Goal: Information Seeking & Learning: Learn about a topic

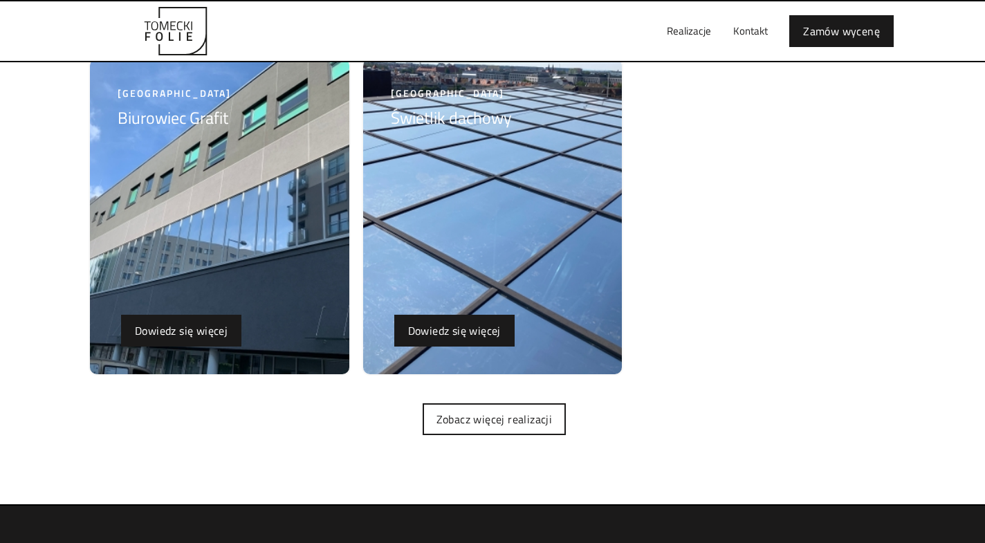
scroll to position [3527, 0]
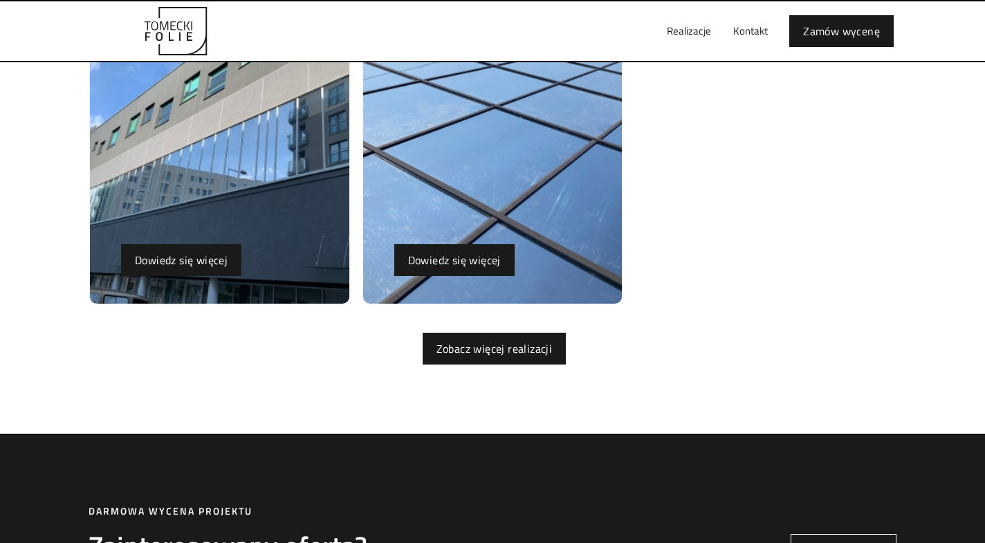
click at [470, 348] on link "Zobacz więcej realizacji" at bounding box center [495, 349] width 144 height 32
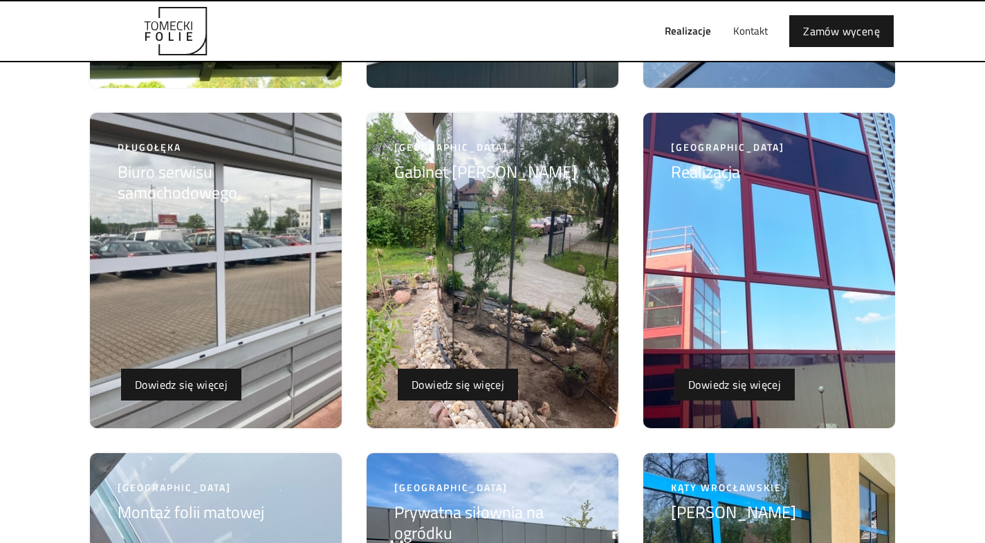
scroll to position [3951, 0]
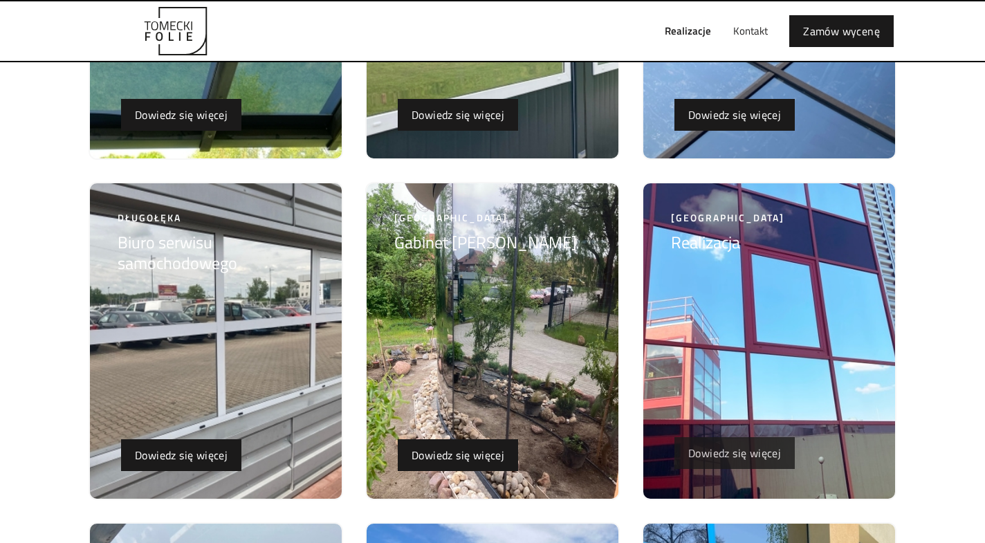
click at [694, 446] on link "Dowiedz się więcej" at bounding box center [734, 453] width 120 height 32
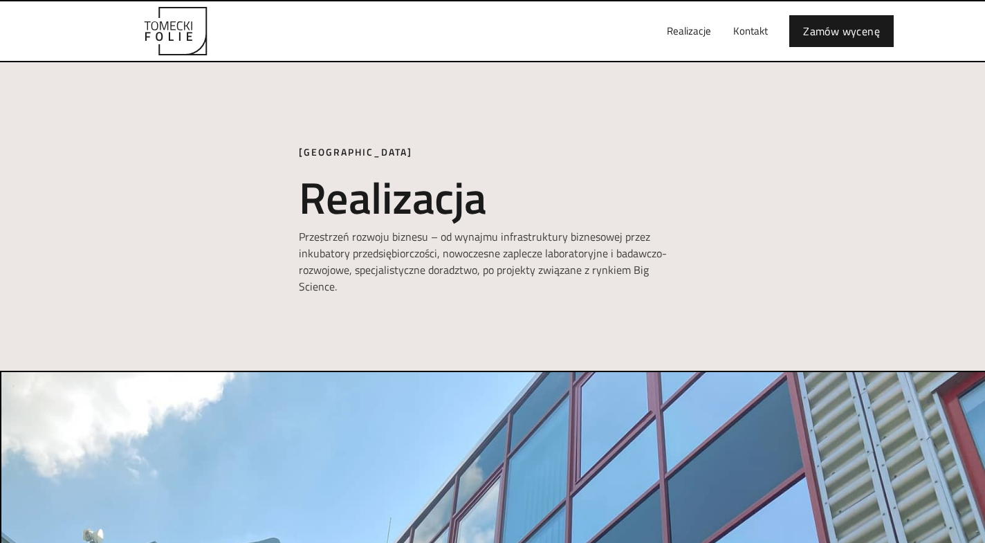
click at [200, 36] on img "home" at bounding box center [176, 31] width 152 height 48
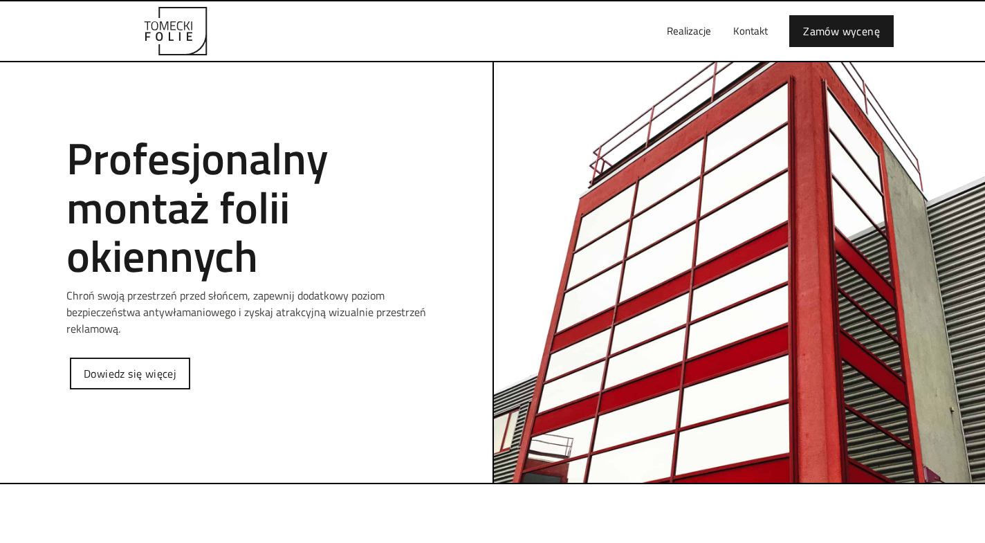
scroll to position [141, 0]
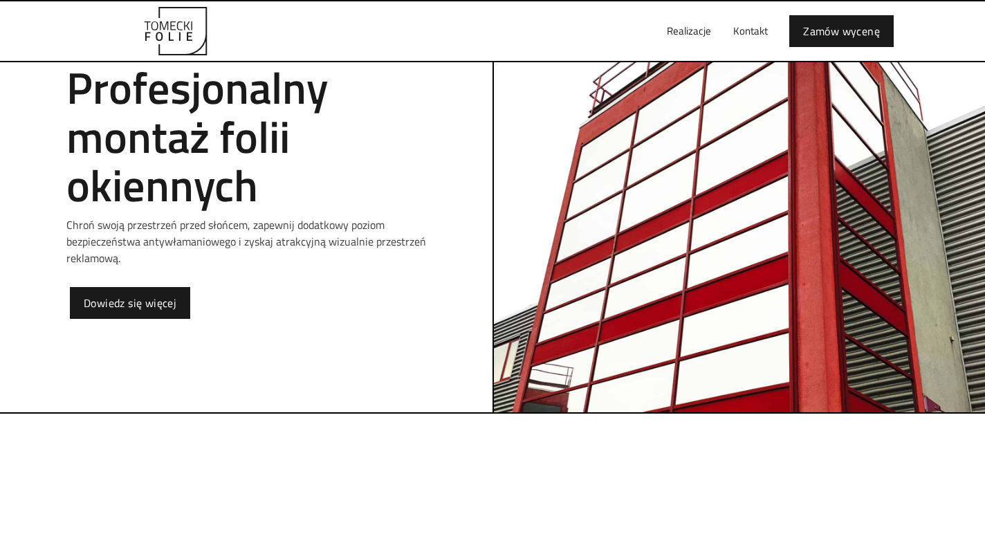
click at [151, 298] on link "Dowiedz się więcej" at bounding box center [130, 303] width 120 height 32
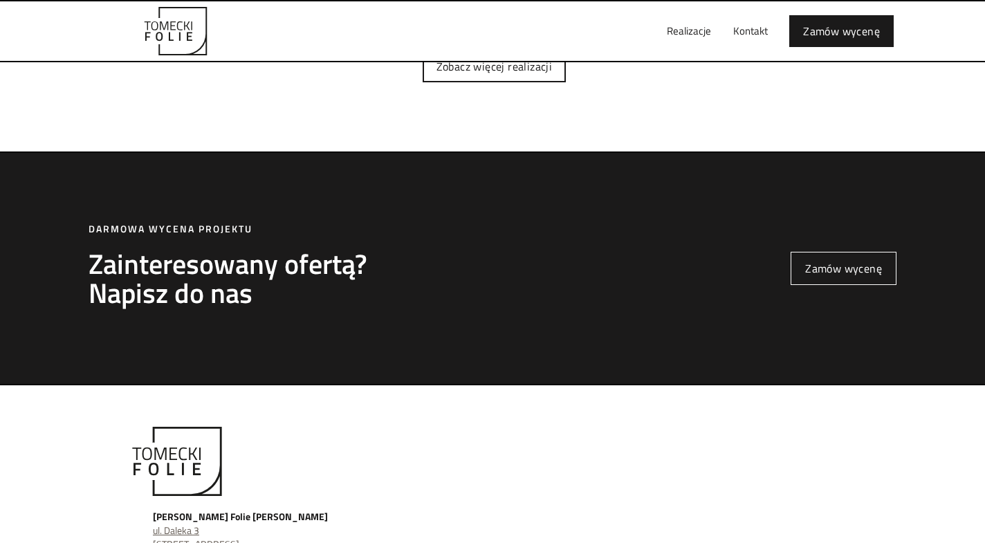
scroll to position [3916, 0]
